Goal: Find specific page/section: Find specific page/section

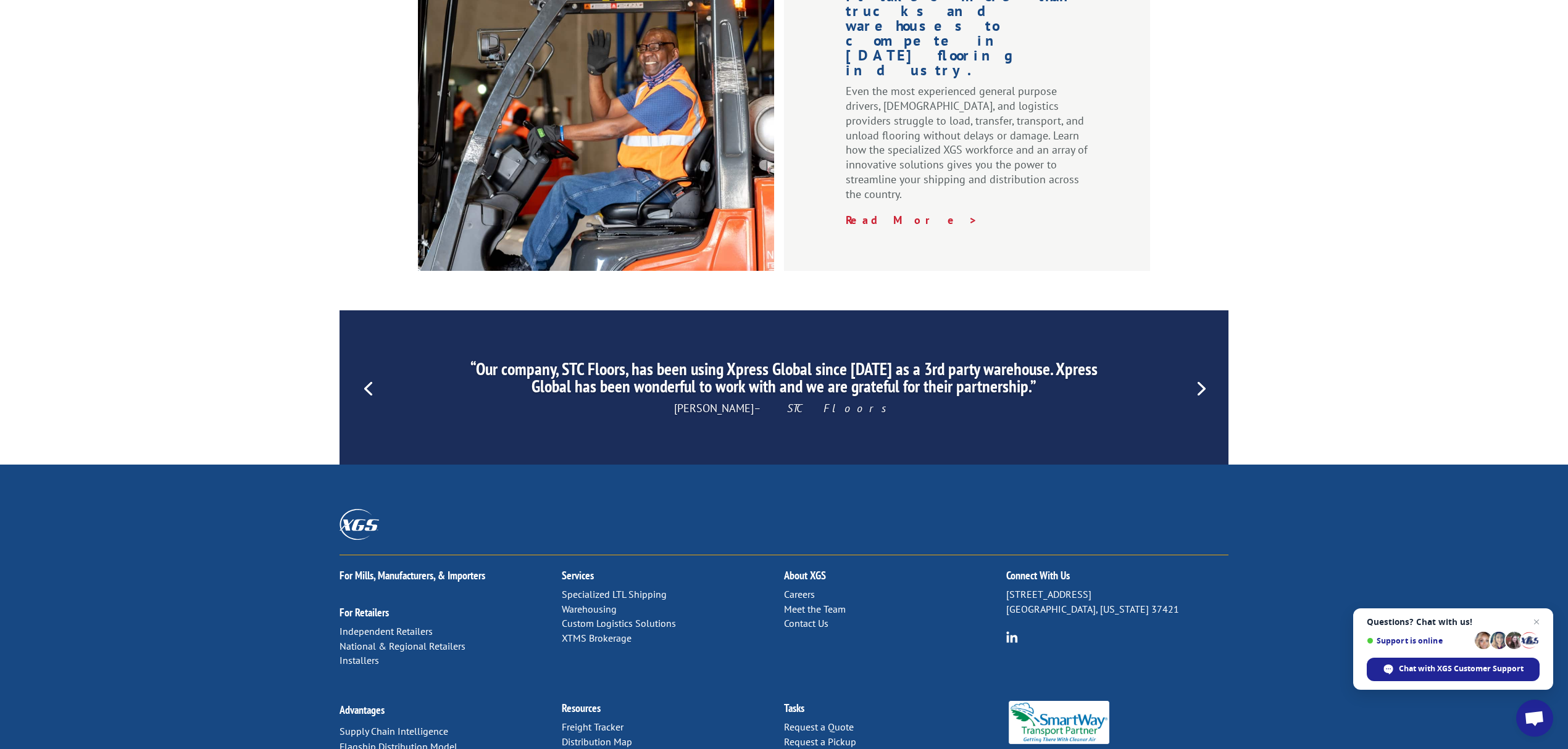
scroll to position [1693, 0]
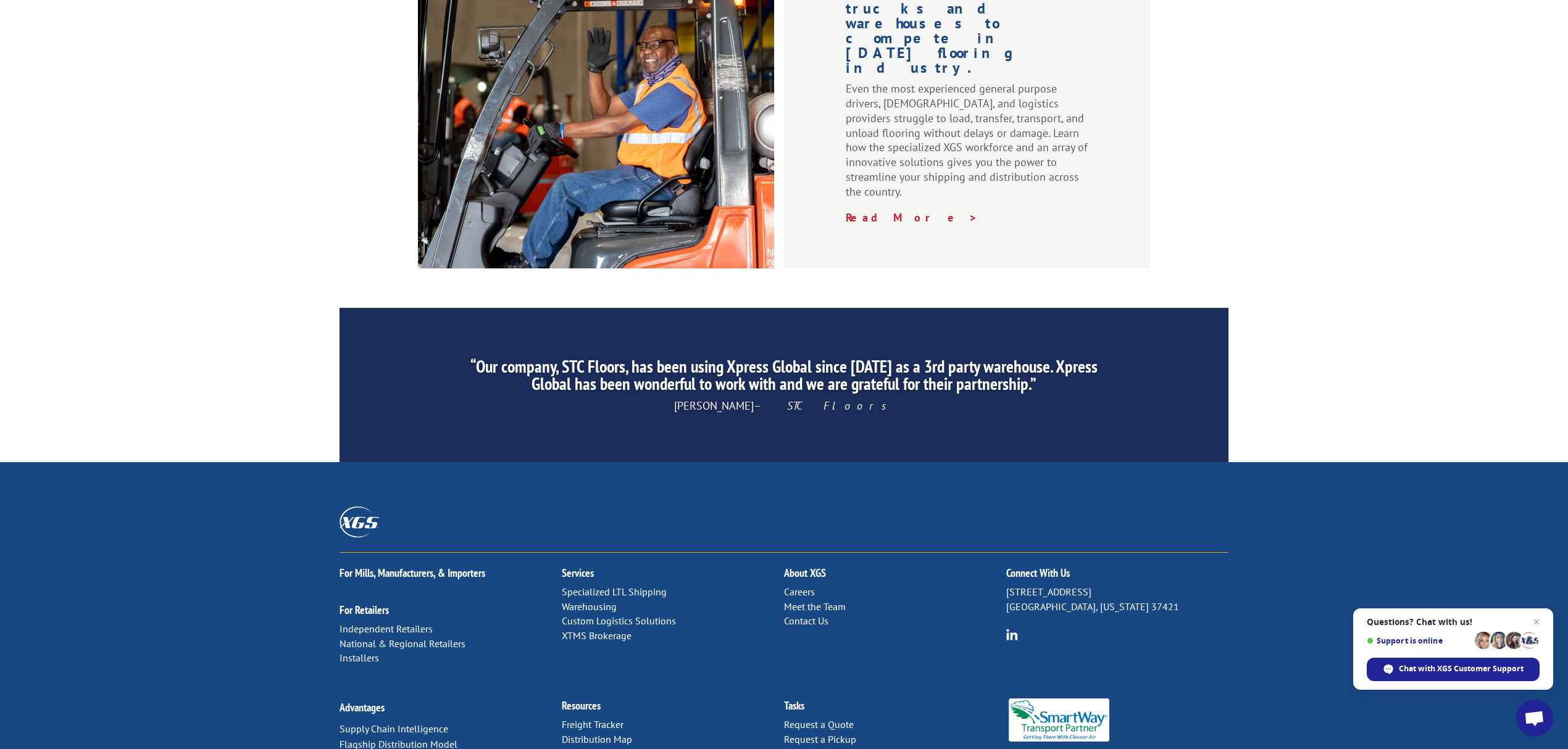
click at [611, 748] on link "Forms & Documents" at bounding box center [605, 754] width 86 height 12
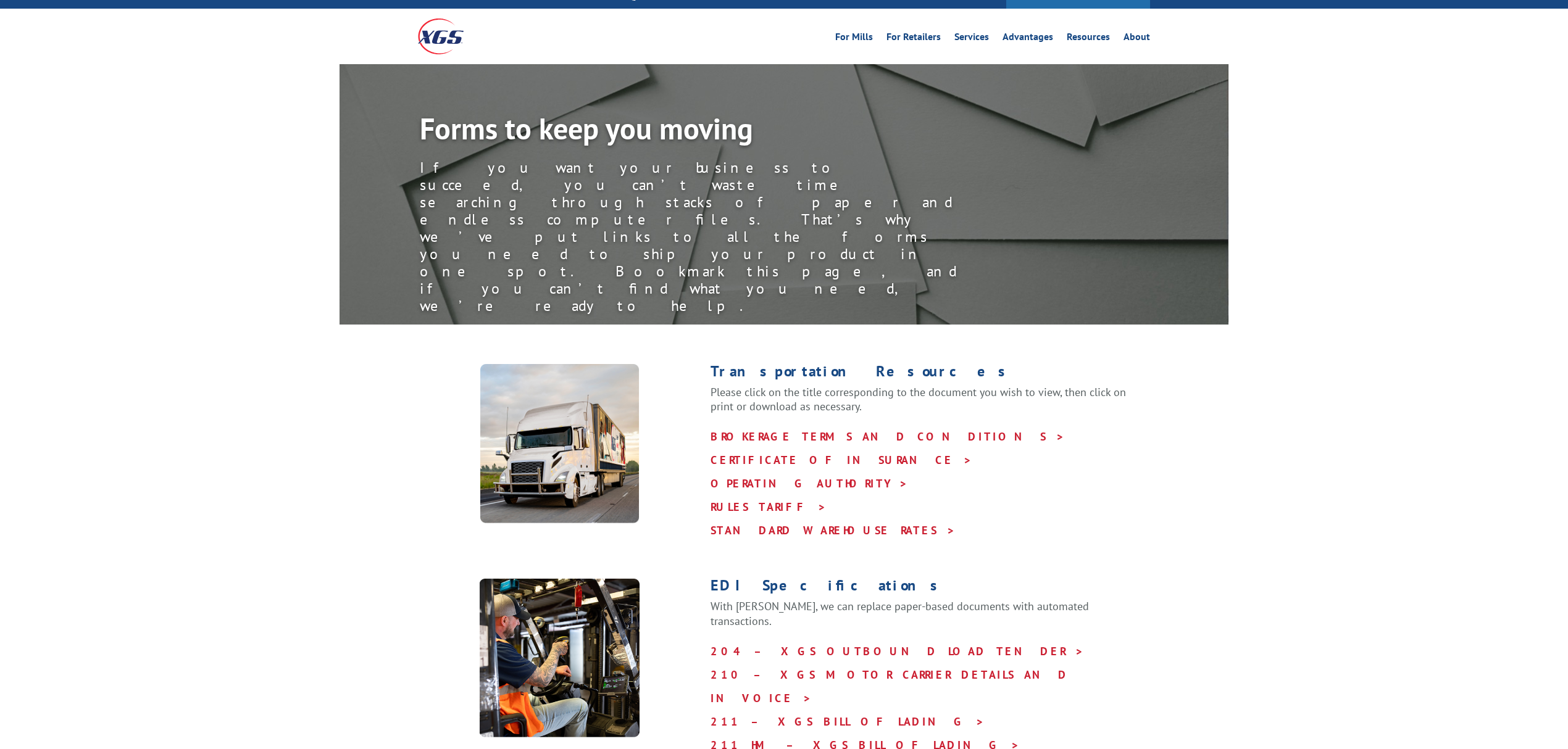
scroll to position [82, 0]
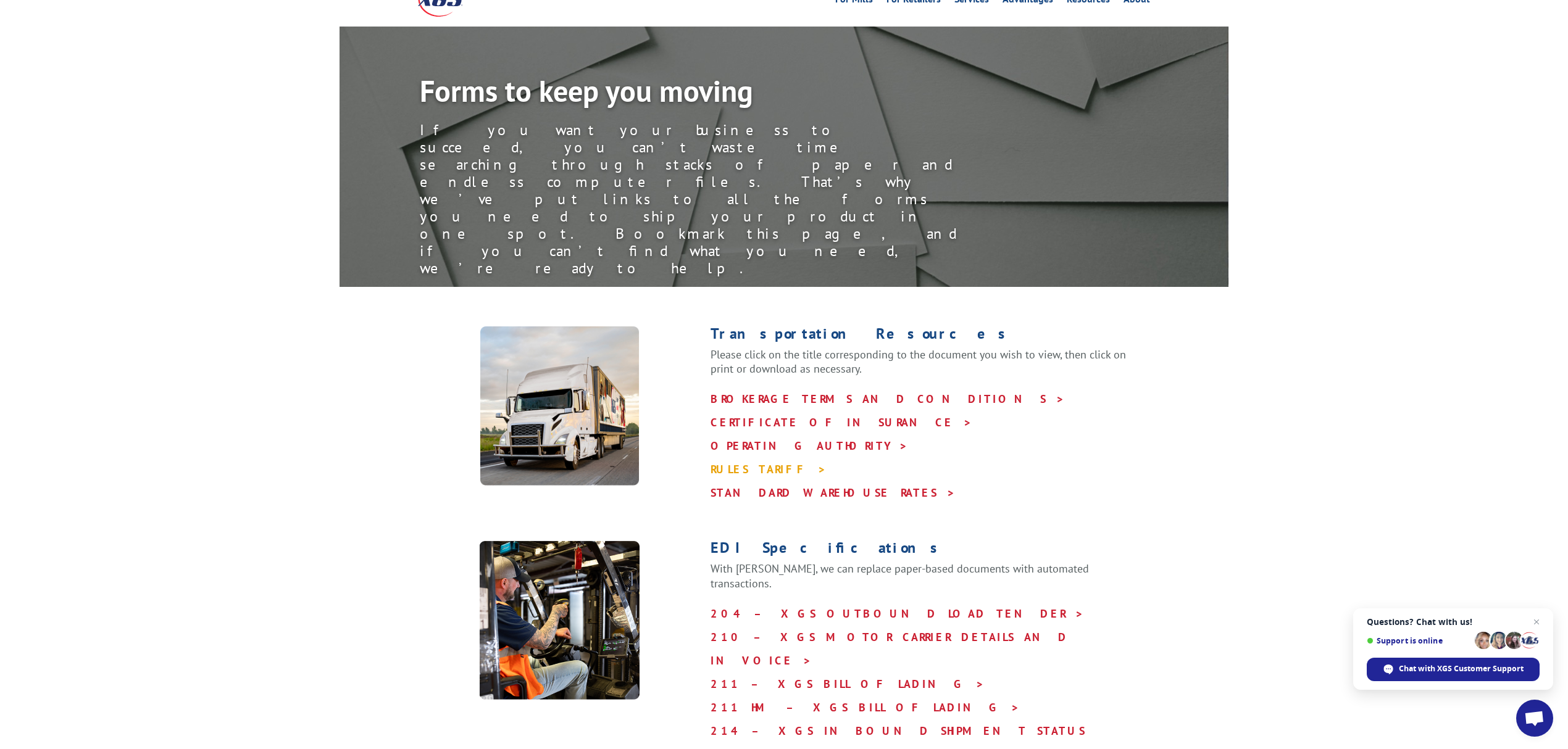
click at [741, 462] on link "RULES TARIFF >" at bounding box center [768, 469] width 116 height 14
